Goal: Find specific page/section: Find specific page/section

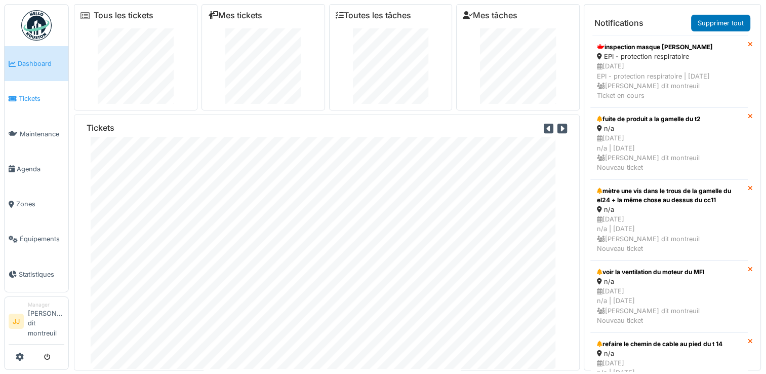
click at [23, 106] on link "Tickets" at bounding box center [37, 98] width 64 height 35
